Goal: Transaction & Acquisition: Purchase product/service

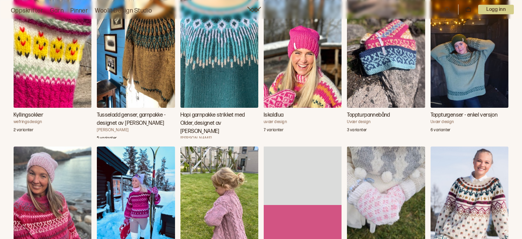
scroll to position [1613, 0]
click at [379, 54] on img "Toppturpannebånd" at bounding box center [386, 49] width 78 height 117
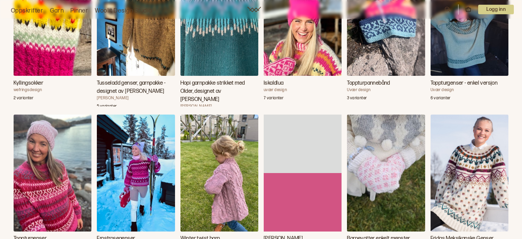
scroll to position [1663, 0]
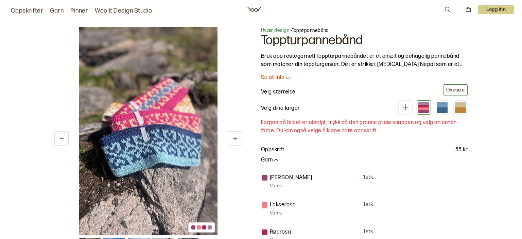
scroll to position [56, 0]
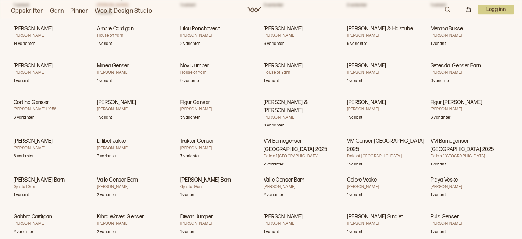
scroll to position [5132, 0]
